Goal: Task Accomplishment & Management: Use online tool/utility

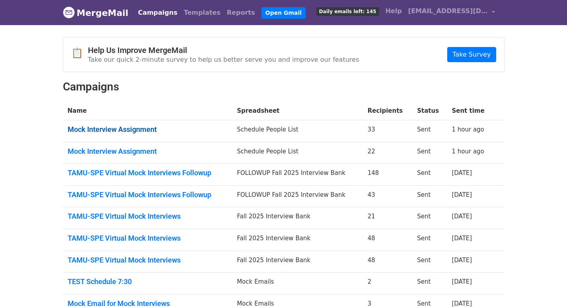
click at [83, 132] on link "Mock Interview Assignment" at bounding box center [148, 129] width 160 height 9
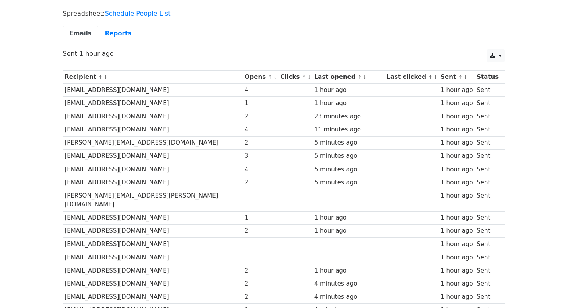
scroll to position [45, 0]
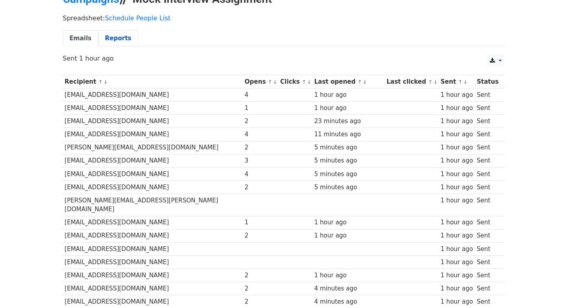
click at [109, 35] on link "Reports" at bounding box center [118, 38] width 40 height 16
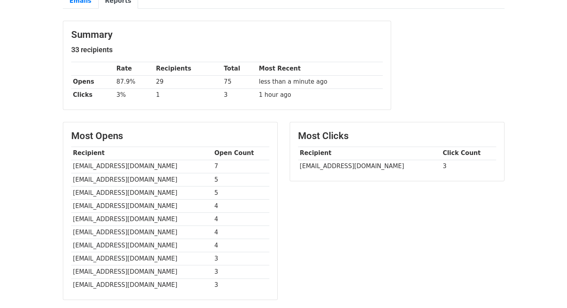
scroll to position [82, 0]
click at [110, 166] on td "[EMAIL_ADDRESS][DOMAIN_NAME]" at bounding box center [141, 165] width 141 height 13
click at [139, 155] on th "Recipient" at bounding box center [141, 152] width 141 height 13
